Goal: Information Seeking & Learning: Compare options

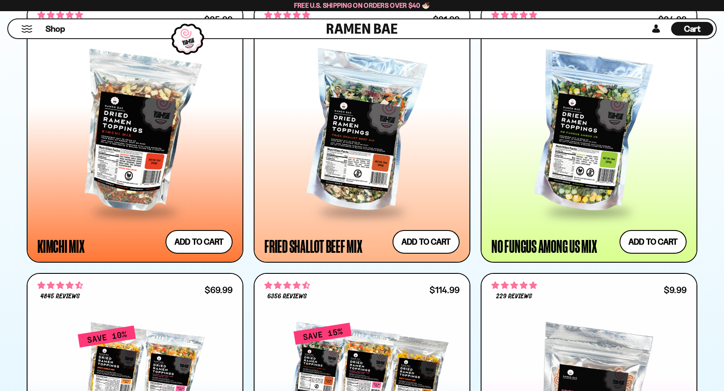
scroll to position [462, 0]
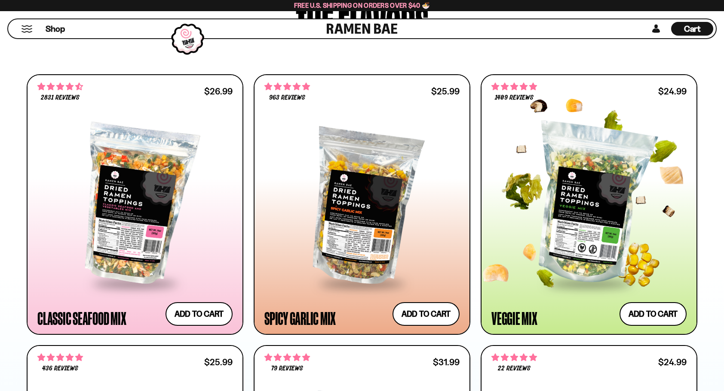
click at [600, 198] on div at bounding box center [588, 204] width 195 height 156
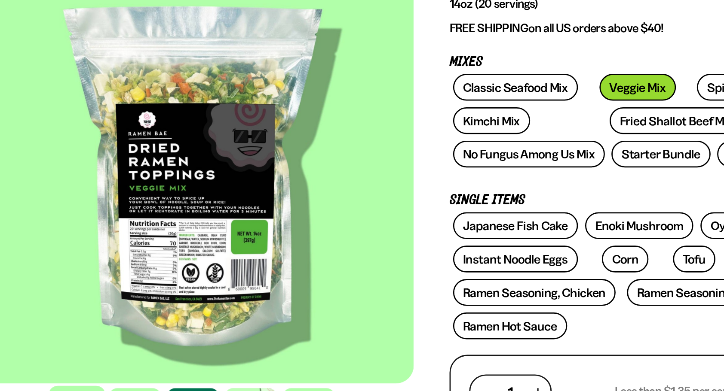
scroll to position [68, 0]
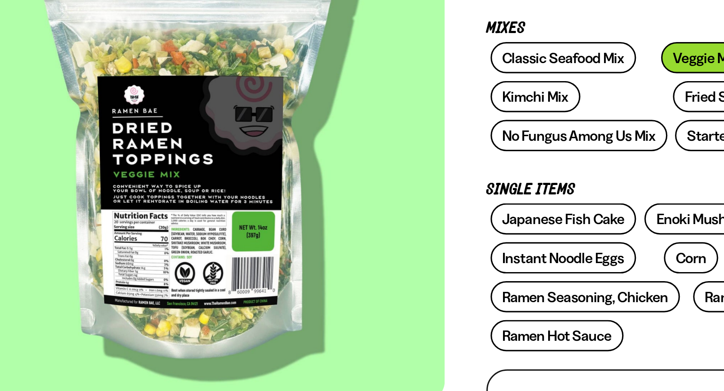
click at [180, 265] on div at bounding box center [203, 205] width 318 height 293
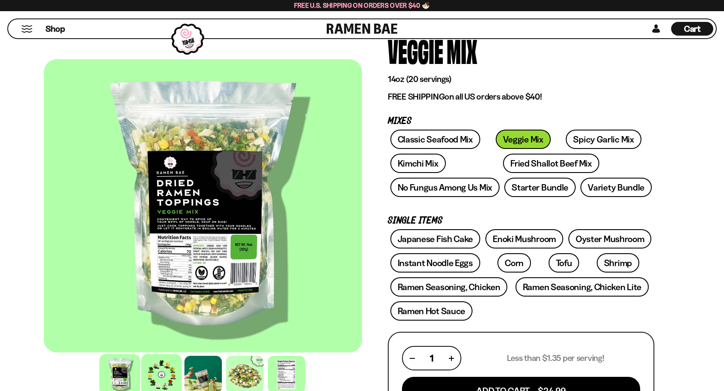
click at [169, 369] on div at bounding box center [161, 374] width 41 height 41
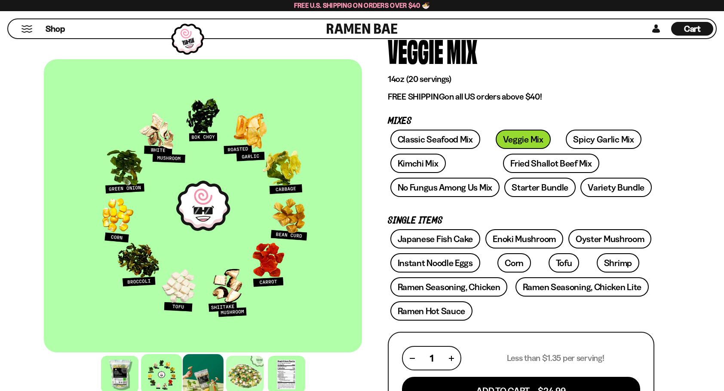
click at [210, 376] on div at bounding box center [203, 374] width 41 height 41
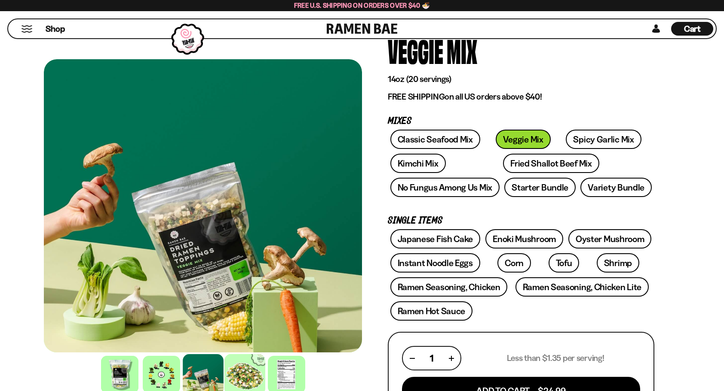
click at [247, 375] on div at bounding box center [244, 374] width 41 height 41
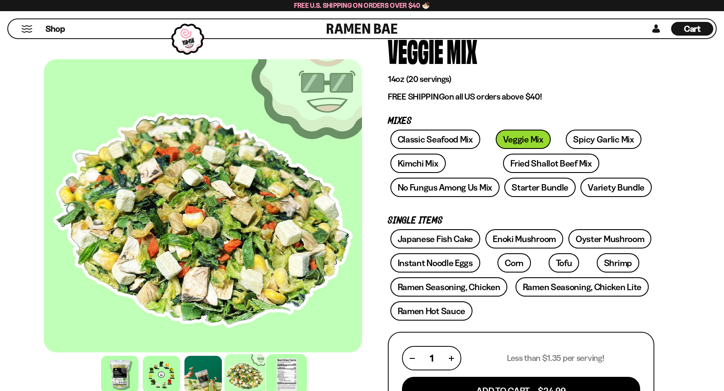
click at [274, 375] on div at bounding box center [286, 374] width 41 height 41
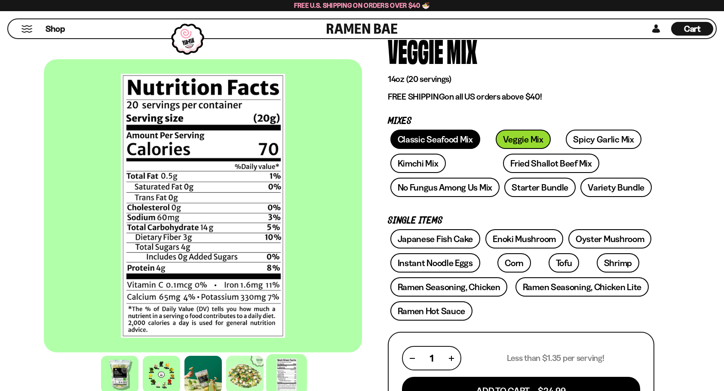
click at [442, 137] on link "Classic Seafood Mix" at bounding box center [435, 139] width 90 height 19
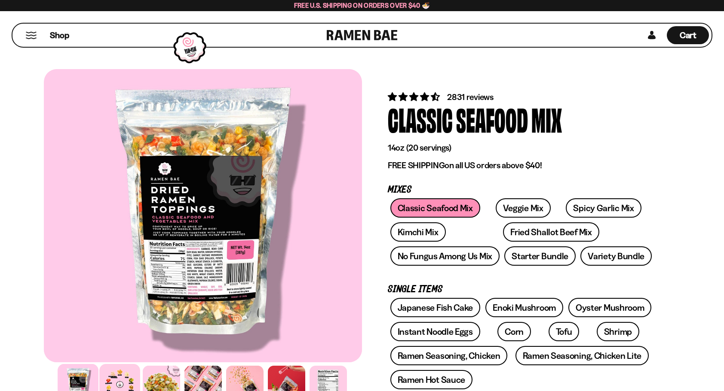
click at [125, 388] on div at bounding box center [119, 384] width 41 height 41
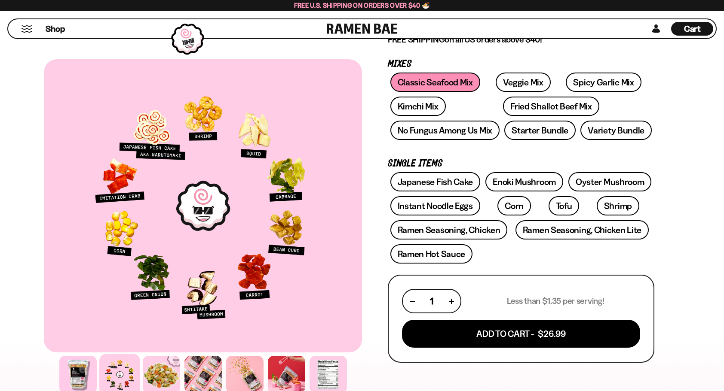
scroll to position [137, 0]
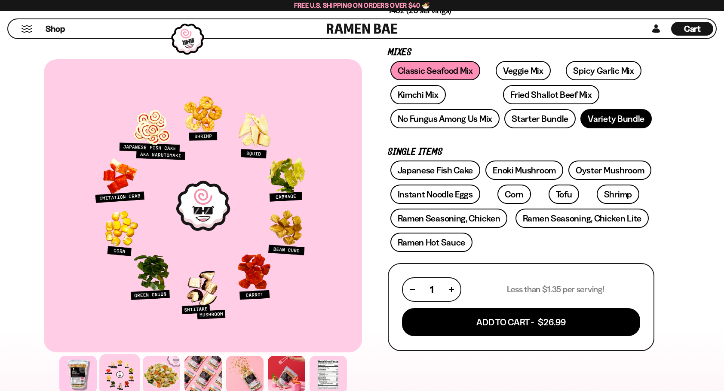
click at [618, 126] on link "Variety Bundle" at bounding box center [615, 118] width 71 height 19
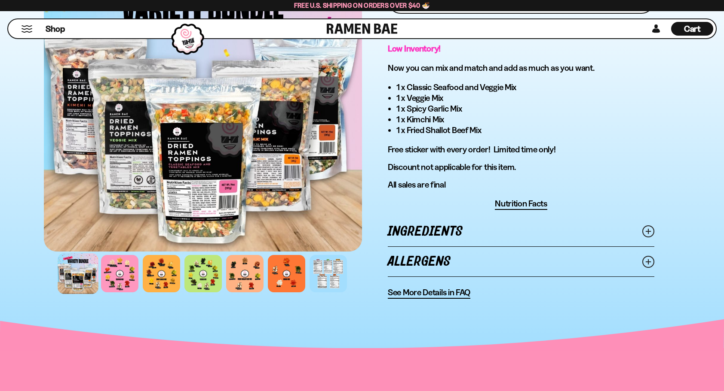
scroll to position [498, 0]
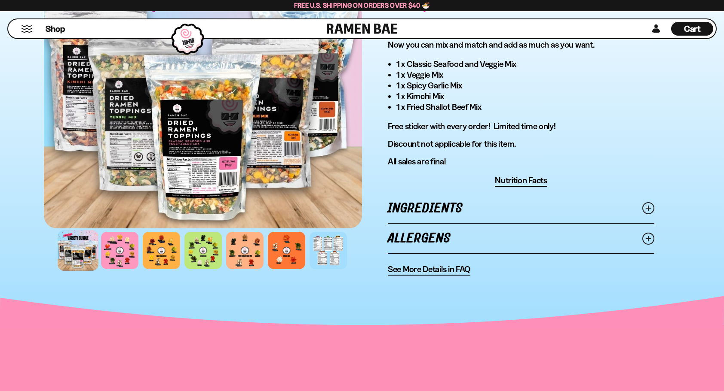
click at [648, 237] on line at bounding box center [648, 238] width 4 height 4
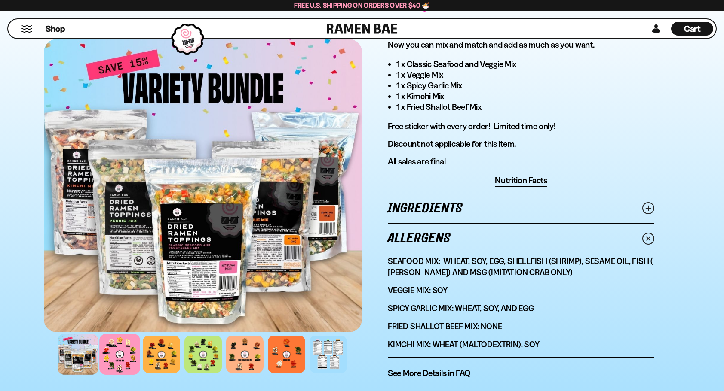
click at [116, 359] on div at bounding box center [119, 354] width 41 height 41
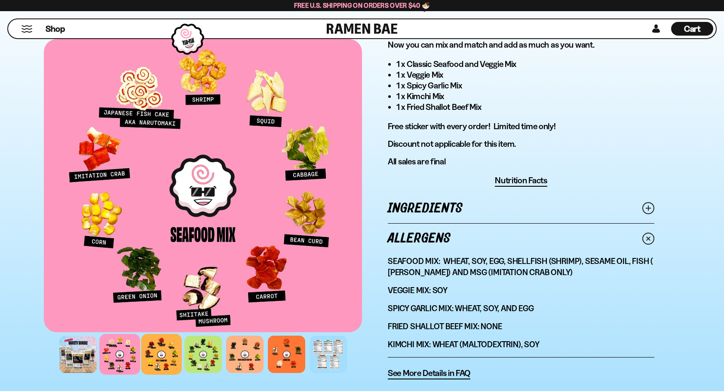
click at [156, 359] on div at bounding box center [161, 354] width 41 height 41
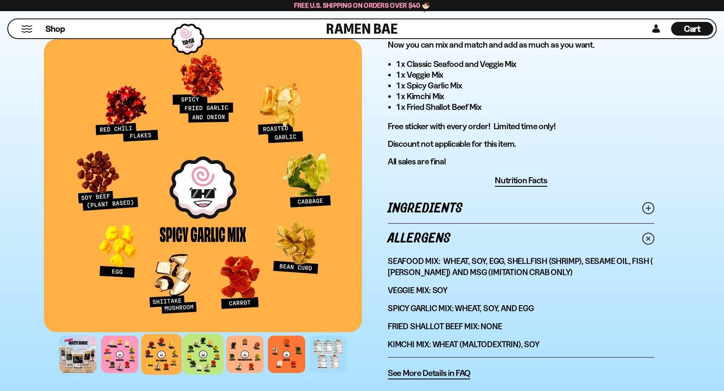
click at [196, 357] on div at bounding box center [203, 354] width 41 height 41
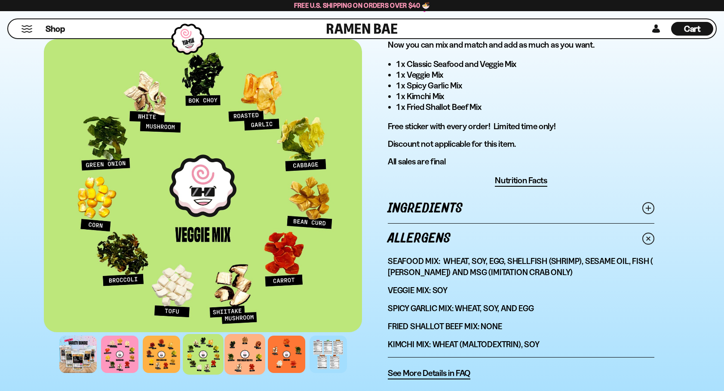
click at [242, 348] on div at bounding box center [244, 354] width 41 height 41
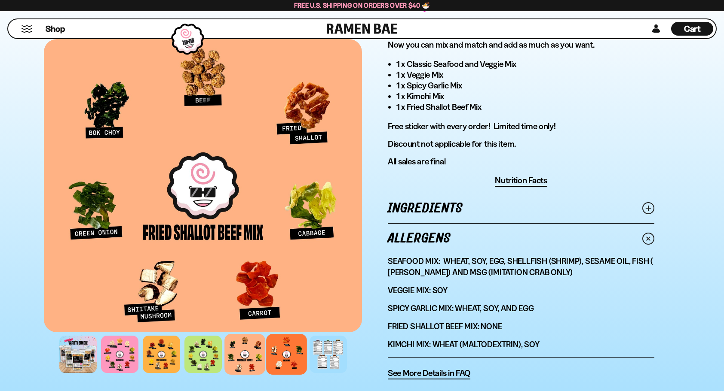
click at [284, 358] on div at bounding box center [286, 354] width 41 height 41
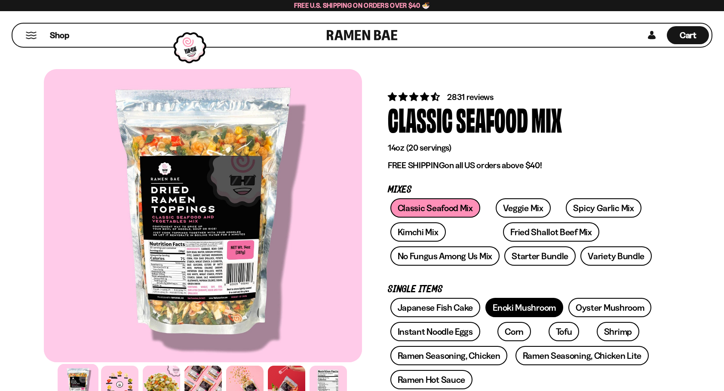
click at [525, 305] on link "Enoki Mushroom" at bounding box center [524, 307] width 78 height 19
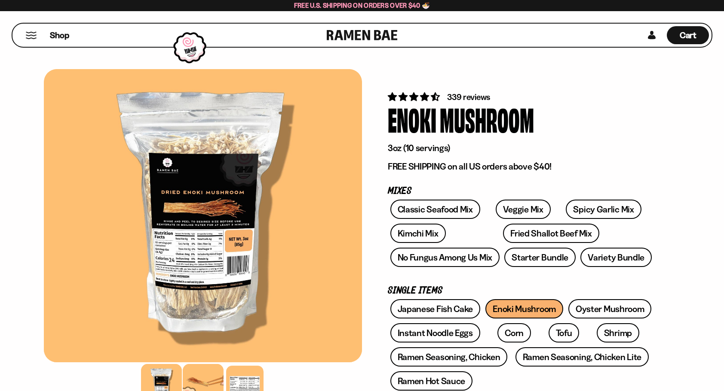
click at [196, 389] on div at bounding box center [203, 384] width 41 height 41
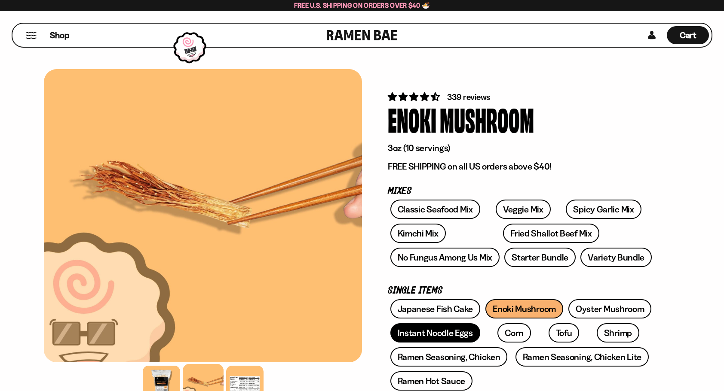
click at [441, 330] on link "Instant Noodle Eggs" at bounding box center [435, 333] width 90 height 19
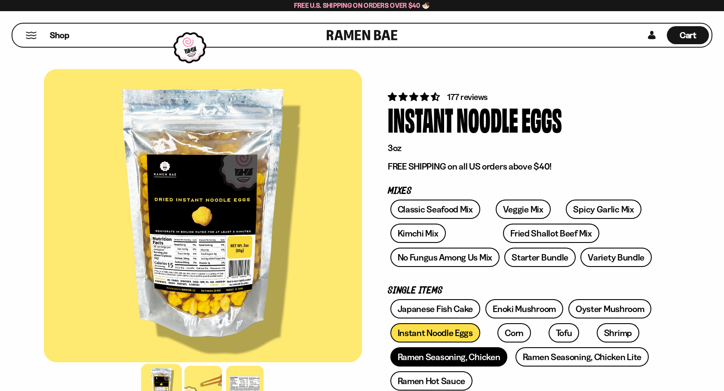
click at [475, 354] on link "Ramen Seasoning, Chicken" at bounding box center [448, 357] width 117 height 19
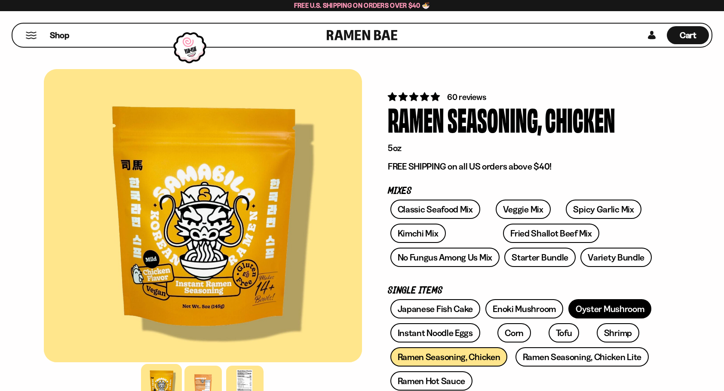
click at [586, 310] on link "Oyster Mushroom" at bounding box center [609, 308] width 83 height 19
click at [599, 312] on link "Oyster Mushroom" at bounding box center [609, 308] width 83 height 19
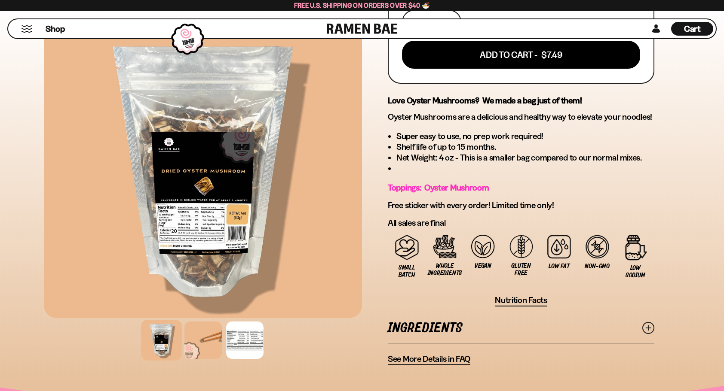
scroll to position [407, 0]
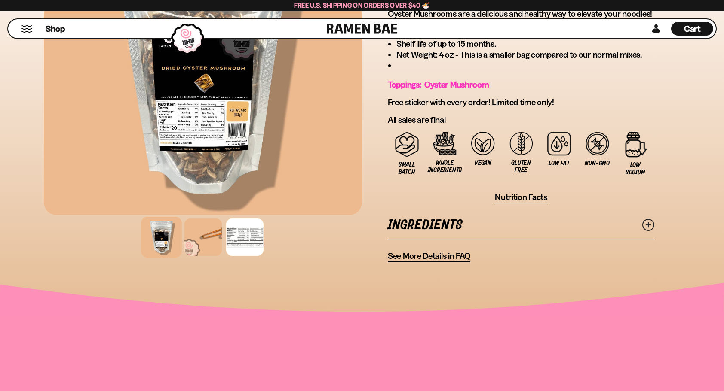
scroll to position [521, 0]
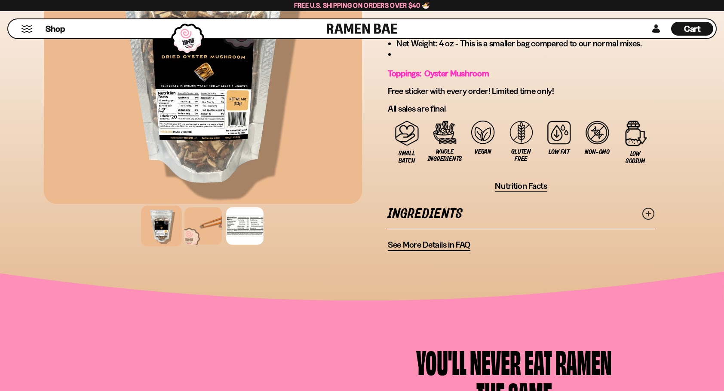
click at [650, 214] on icon at bounding box center [648, 214] width 12 height 12
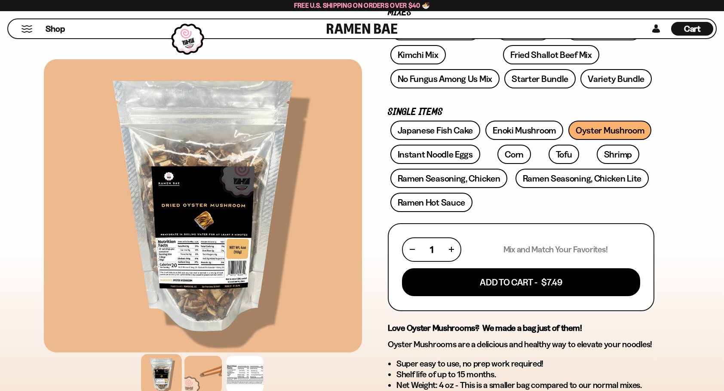
scroll to position [0, 0]
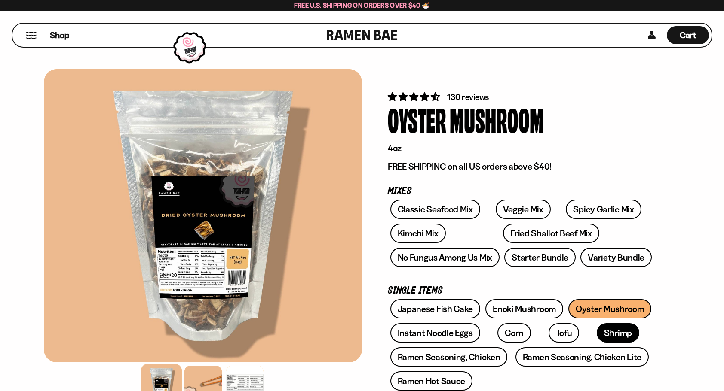
click at [596, 332] on link "Shrimp" at bounding box center [617, 333] width 43 height 19
